Goal: Transaction & Acquisition: Download file/media

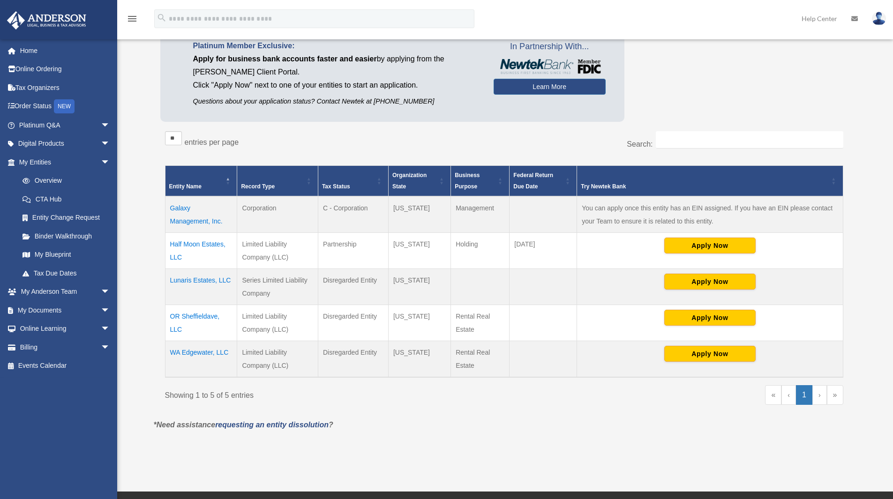
scroll to position [94, 0]
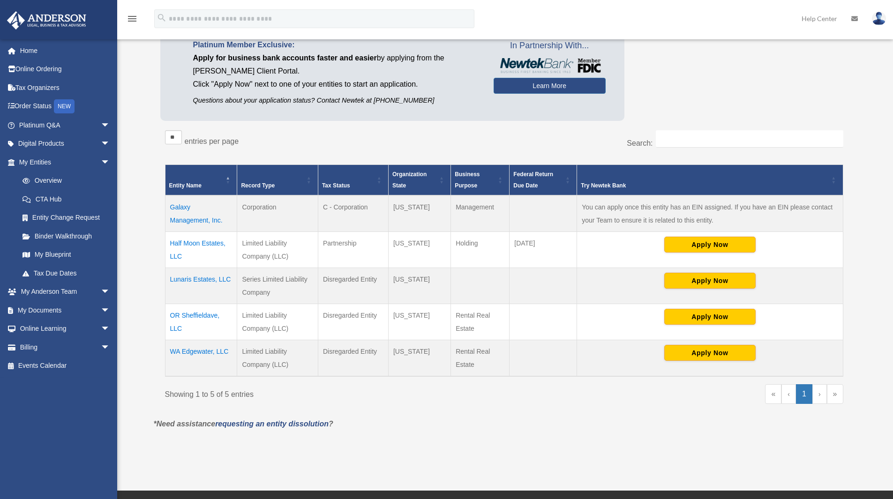
click at [193, 273] on td "Lunaris Estates, LLC" at bounding box center [201, 286] width 72 height 36
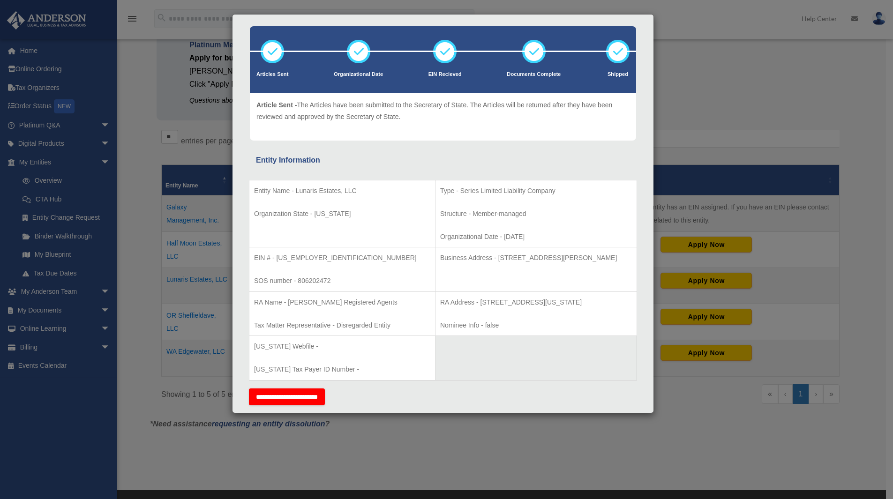
scroll to position [0, 0]
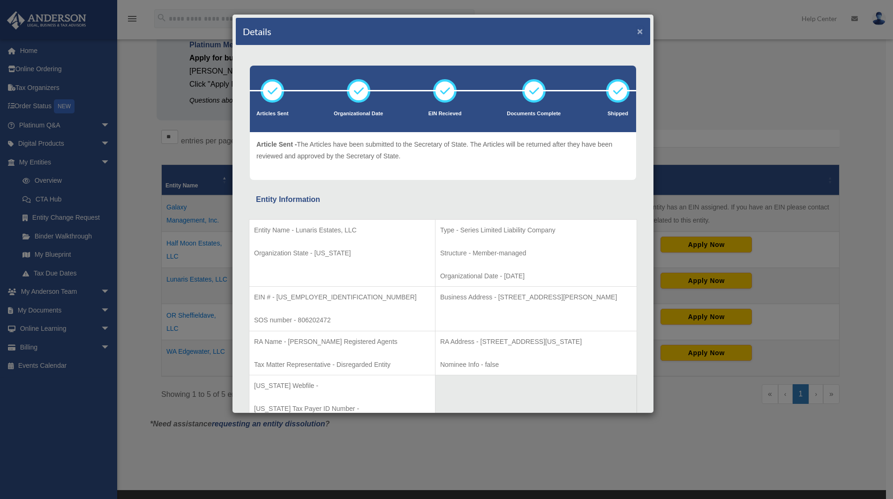
click at [637, 31] on button "×" at bounding box center [640, 31] width 6 height 10
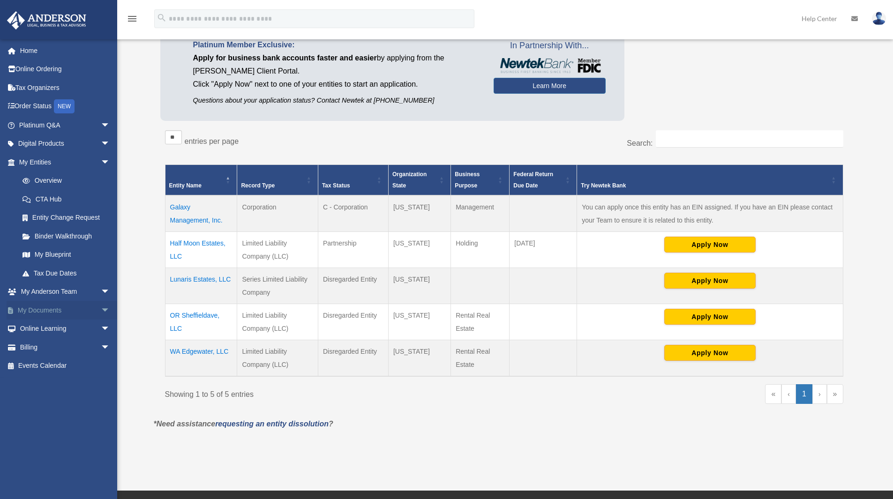
click at [101, 313] on span "arrow_drop_down" at bounding box center [110, 310] width 19 height 19
click at [35, 324] on link "Box" at bounding box center [68, 329] width 111 height 19
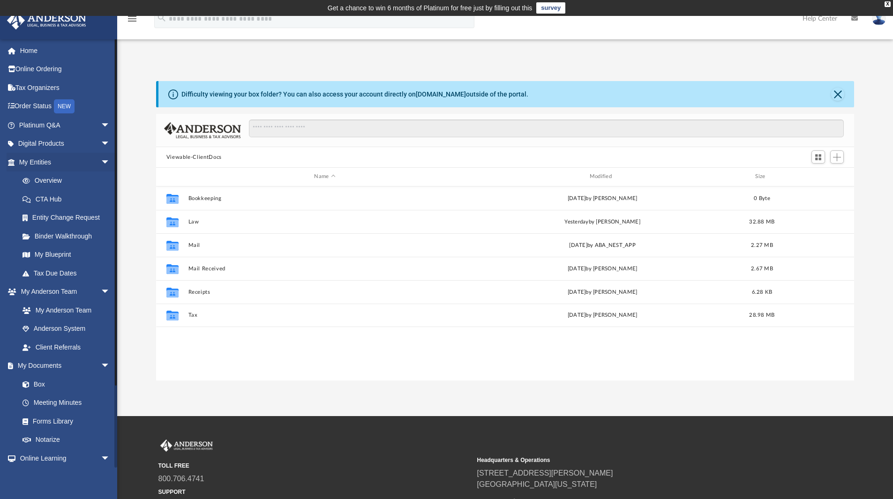
scroll to position [206, 691]
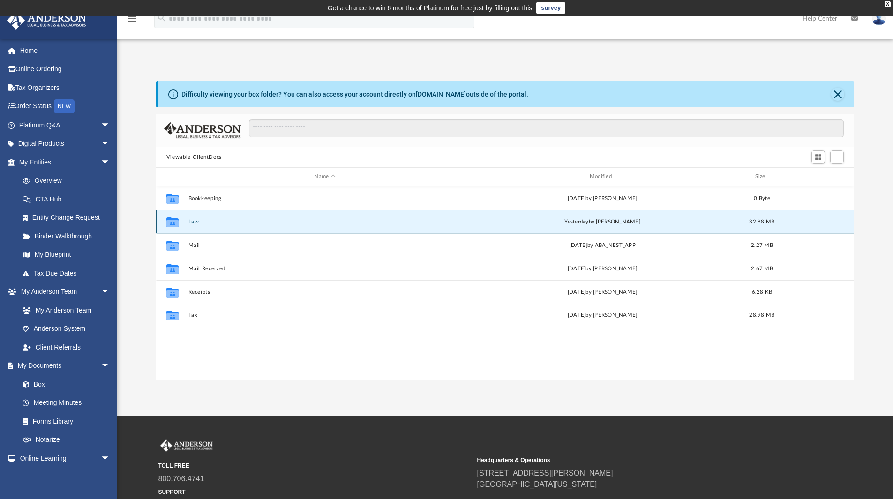
click at [188, 221] on button "Law" at bounding box center [324, 222] width 273 height 6
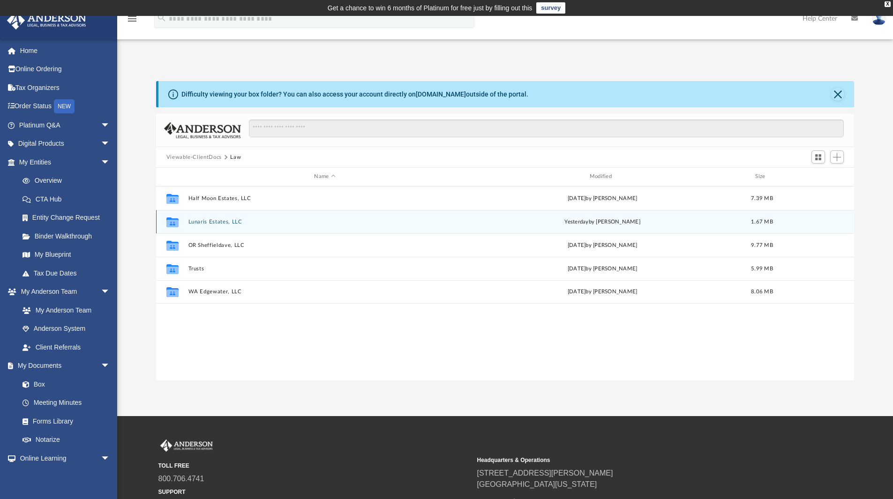
click at [221, 221] on button "Lunaris Estates, LLC" at bounding box center [324, 222] width 273 height 6
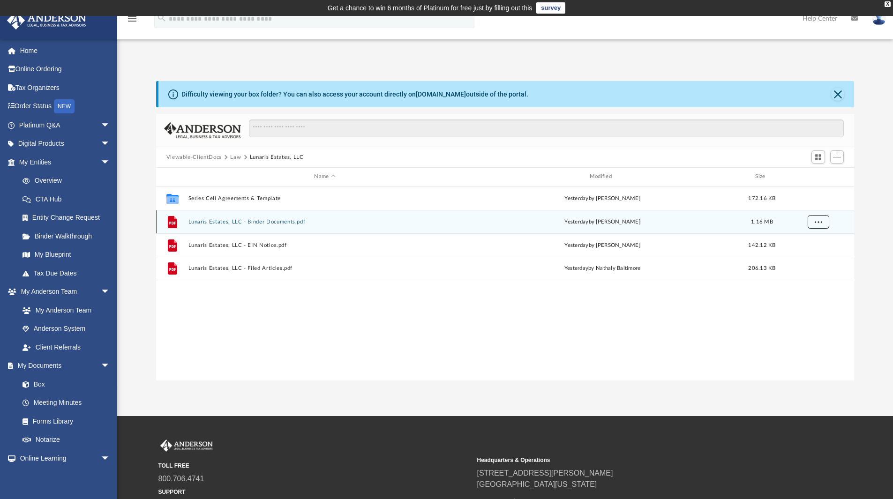
click at [816, 226] on button "More options" at bounding box center [818, 222] width 22 height 14
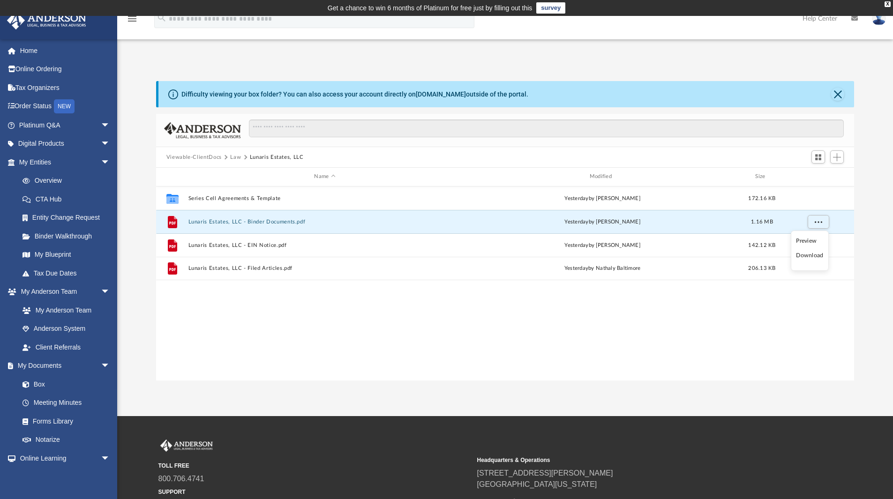
click at [810, 257] on li "Download" at bounding box center [809, 256] width 27 height 10
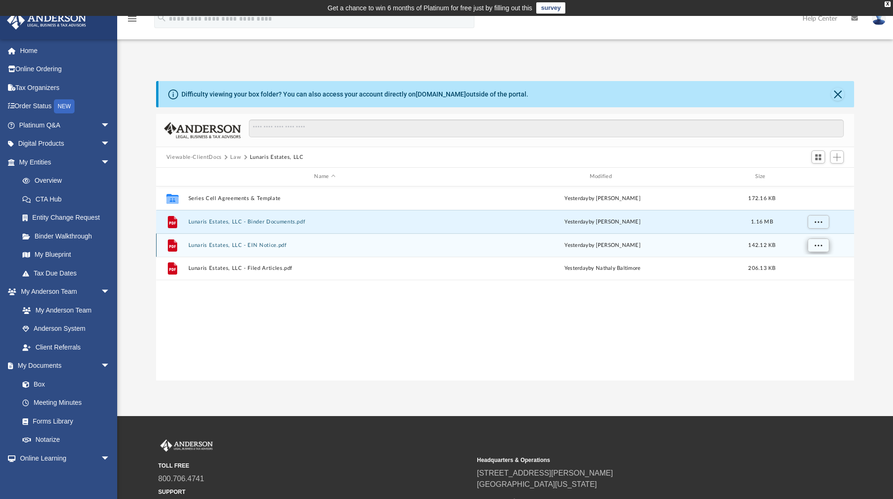
click at [823, 246] on button "More options" at bounding box center [818, 245] width 22 height 14
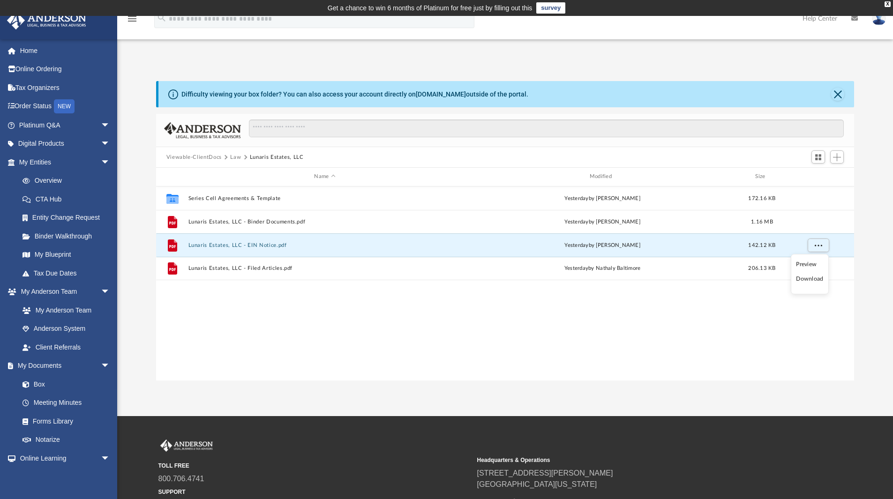
click at [818, 280] on li "Download" at bounding box center [809, 279] width 27 height 10
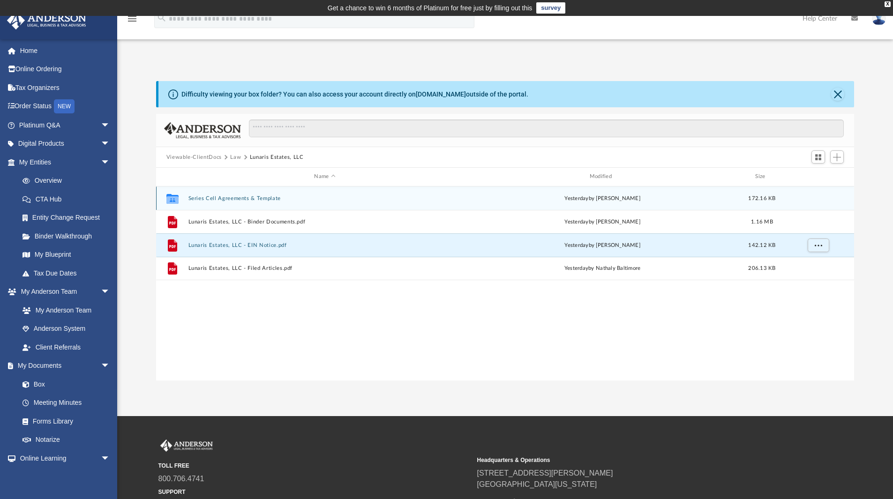
click at [254, 199] on button "Series Cell Agreements & Template" at bounding box center [324, 198] width 273 height 6
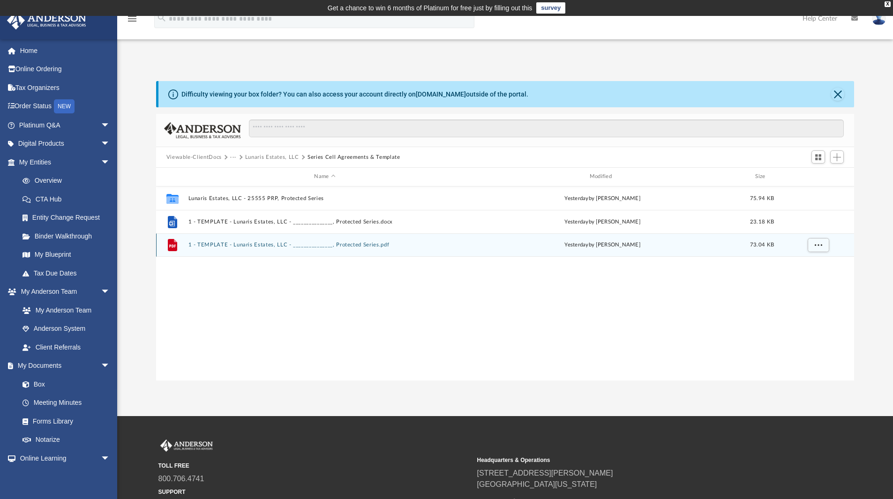
click at [256, 248] on button "1 - TEMPLATE - Lunaris Estates, LLC - _______________, Protected Series.pdf" at bounding box center [324, 245] width 273 height 6
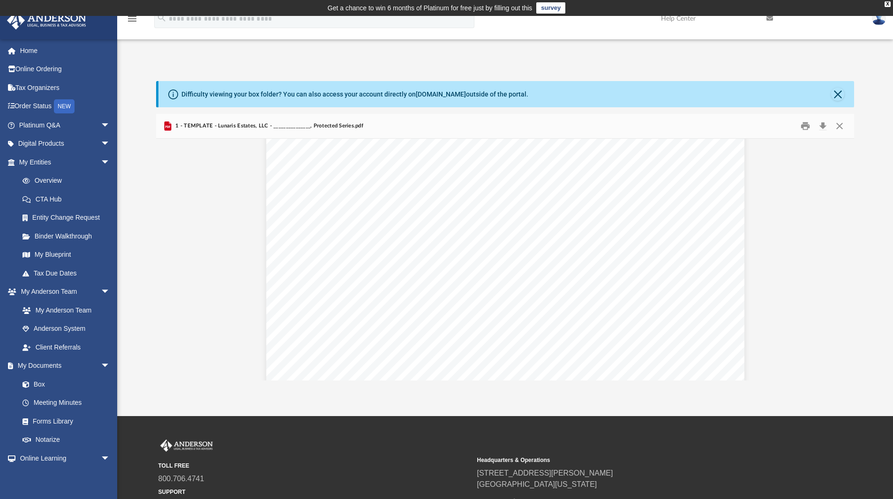
scroll to position [0, 0]
click at [837, 121] on button "Close" at bounding box center [839, 126] width 17 height 15
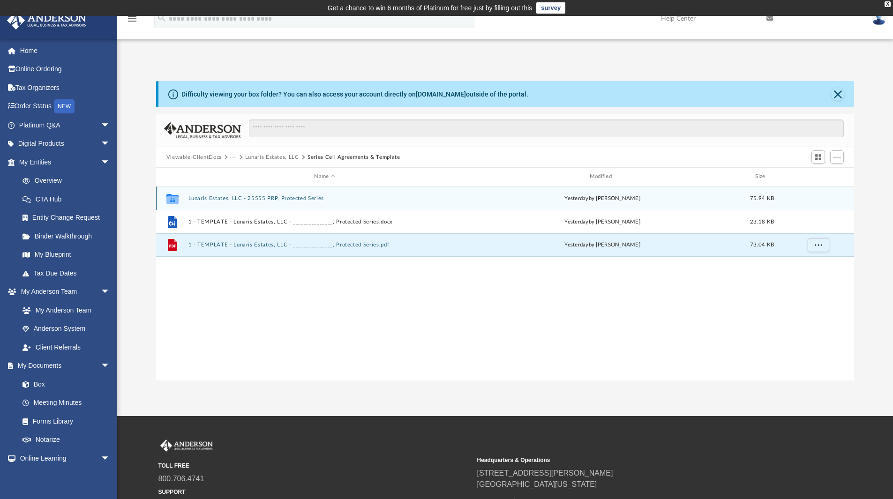
click at [264, 195] on button "Lunaris Estates, LLC - 25555 PRP, Protected Series" at bounding box center [324, 198] width 273 height 6
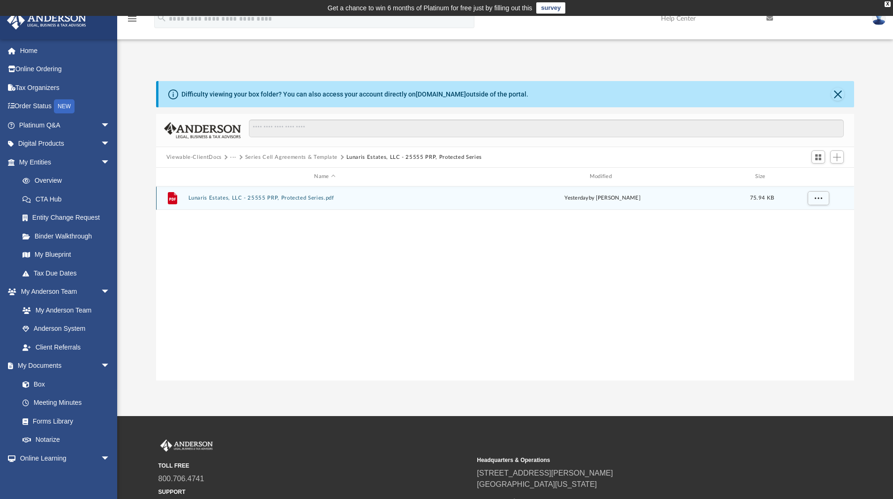
click at [264, 195] on button "Lunaris Estates, LLC - 25555 PRP, Protected Series.pdf" at bounding box center [324, 198] width 273 height 6
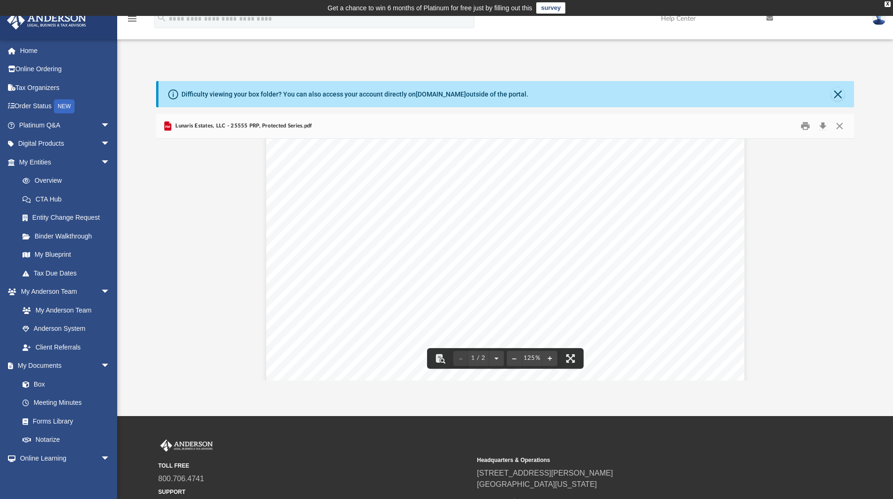
scroll to position [328, 0]
click at [819, 124] on button "Download" at bounding box center [822, 126] width 17 height 15
